Goal: Find specific page/section: Find specific page/section

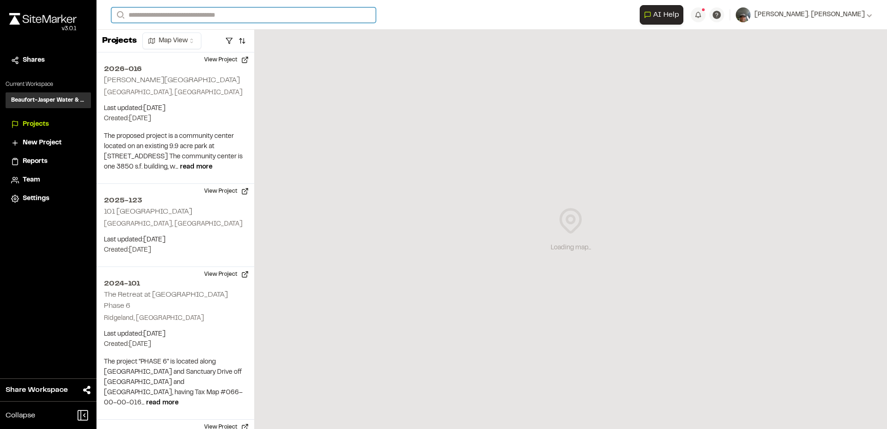
click at [142, 16] on input "Search" at bounding box center [243, 14] width 264 height 15
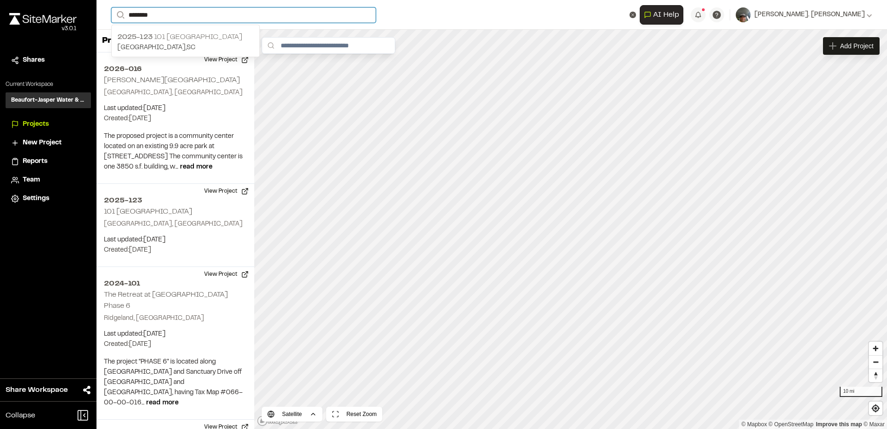
type input "********"
click at [185, 42] on div "[PHONE_NUMBER] [GEOGRAPHIC_DATA] Beaufort , [GEOGRAPHIC_DATA]" at bounding box center [186, 42] width 148 height 29
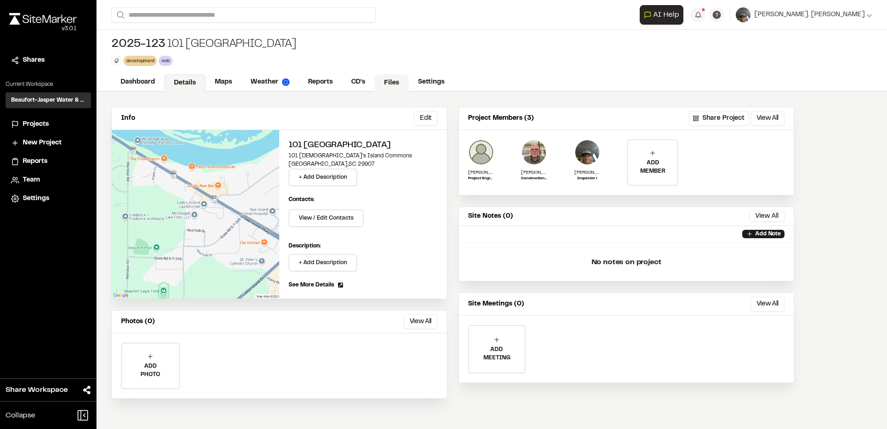
click at [391, 83] on link "Files" at bounding box center [391, 83] width 34 height 18
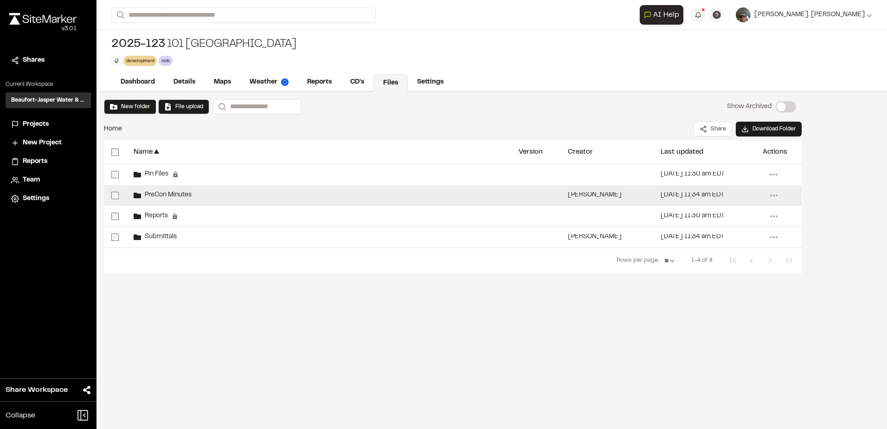
click at [176, 194] on span "PreCon Minutes" at bounding box center [166, 195] width 51 height 6
click at [178, 193] on span "PreCon Minutes" at bounding box center [166, 195] width 51 height 6
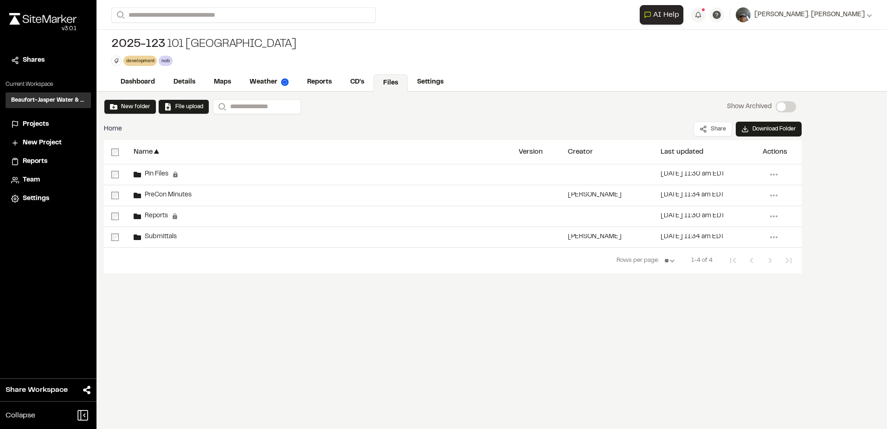
click at [178, 193] on span "PreCon Minutes" at bounding box center [166, 195] width 51 height 6
